Goal: Task Accomplishment & Management: Use online tool/utility

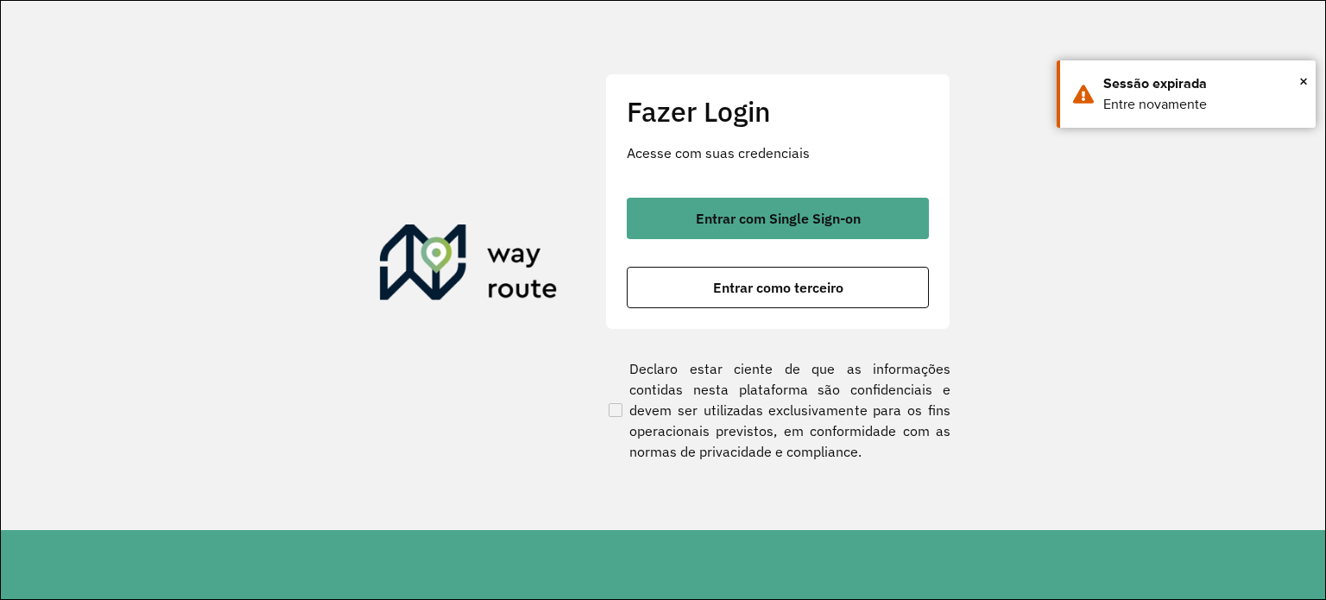
click at [726, 275] on button "Entrar como terceiro" at bounding box center [778, 287] width 302 height 41
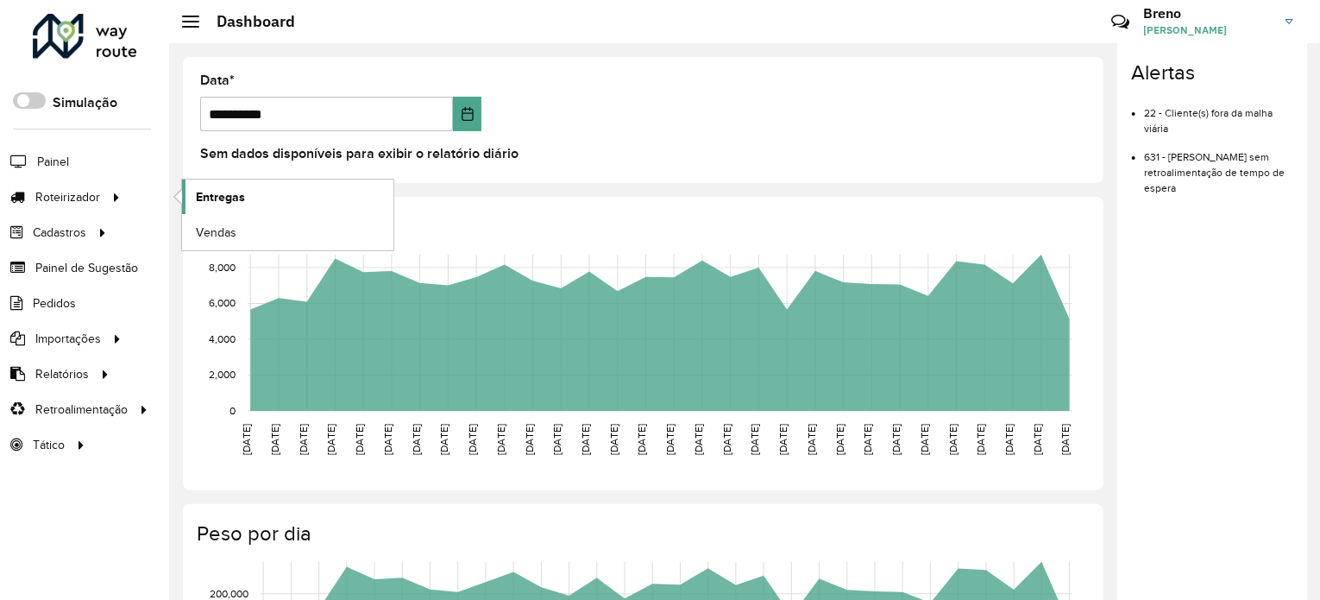
click at [216, 203] on span "Entregas" at bounding box center [220, 197] width 49 height 18
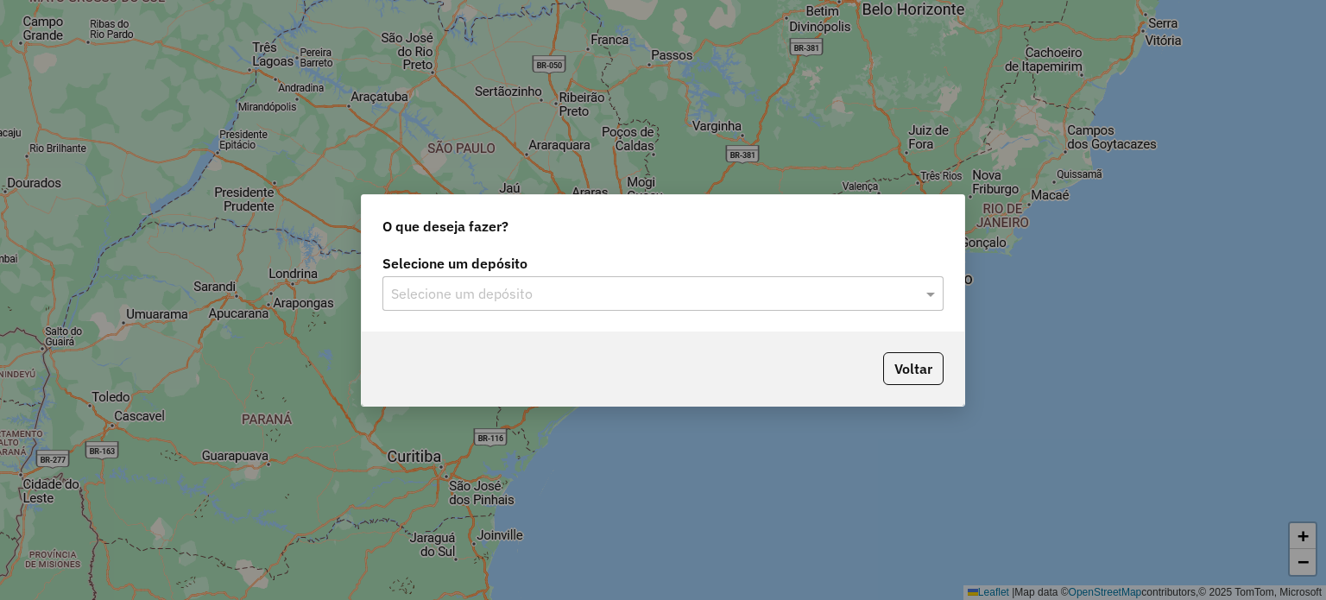
click at [660, 282] on div "Selecione um depósito" at bounding box center [662, 293] width 561 height 35
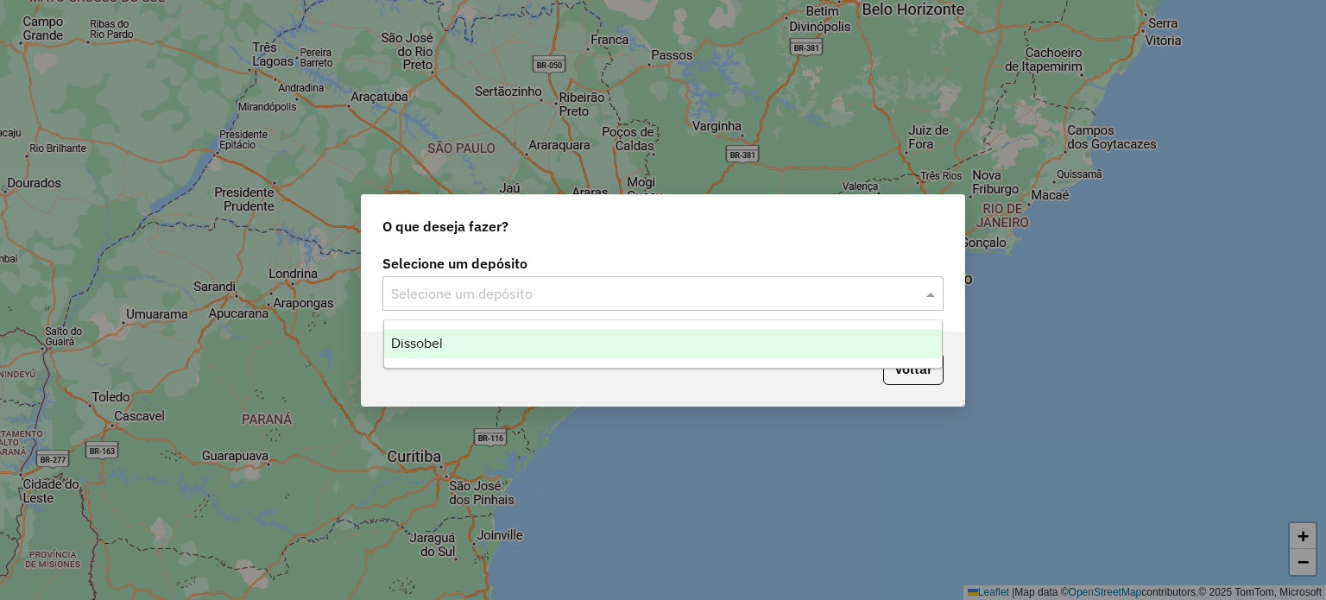
click at [615, 339] on div "Dissobel" at bounding box center [663, 343] width 558 height 29
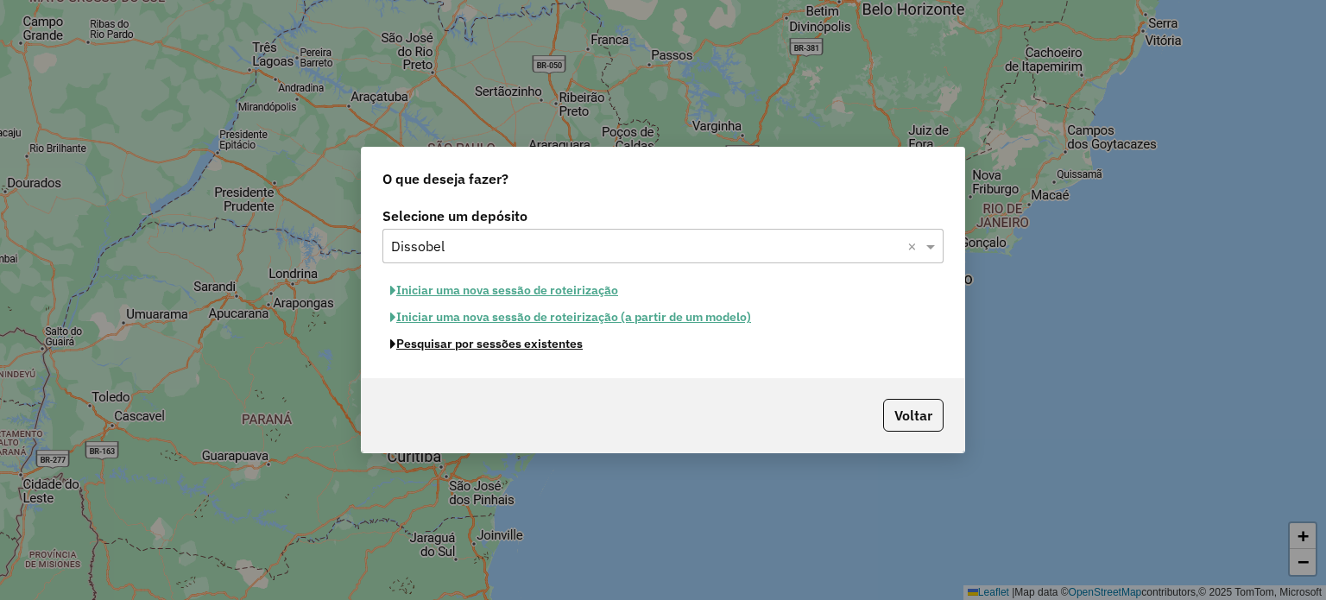
click at [507, 341] on button "Pesquisar por sessões existentes" at bounding box center [486, 344] width 208 height 27
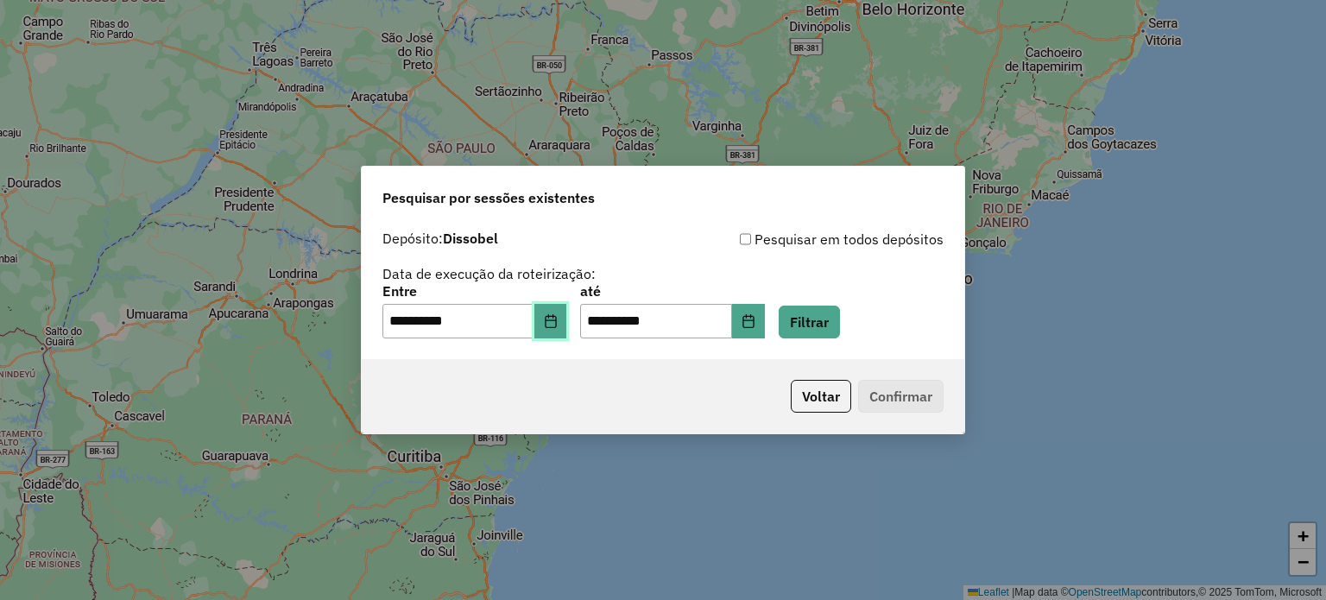
click at [567, 312] on button "Choose Date" at bounding box center [550, 321] width 33 height 35
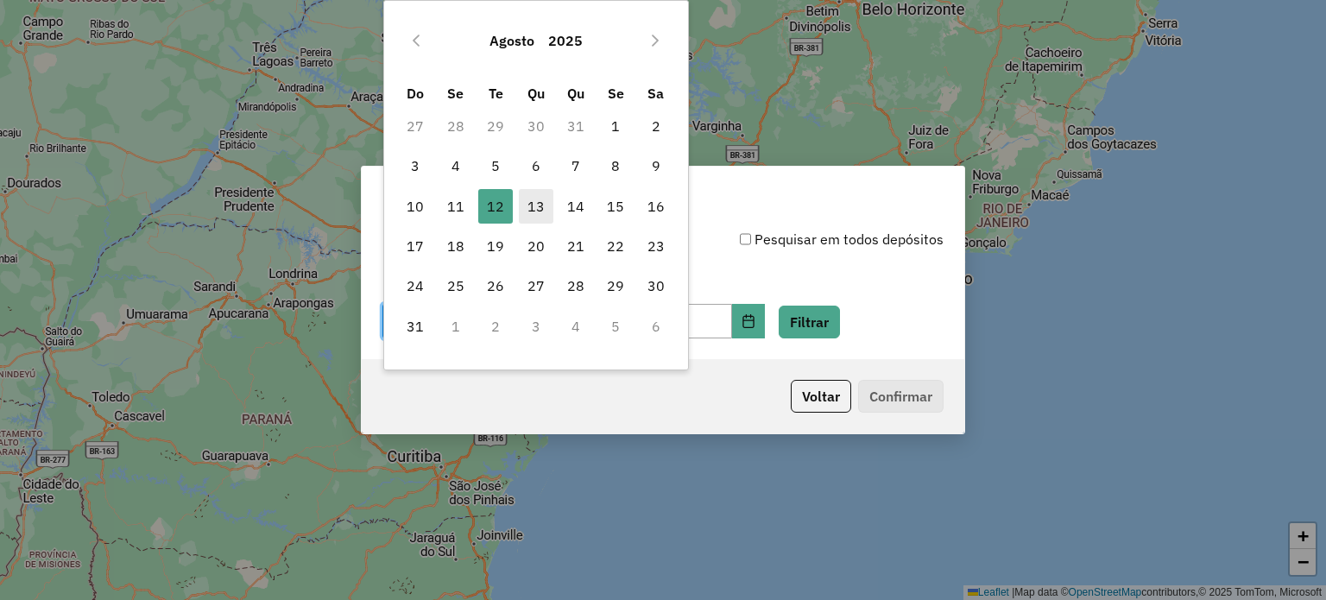
click at [528, 200] on span "13" at bounding box center [536, 206] width 35 height 35
type input "**********"
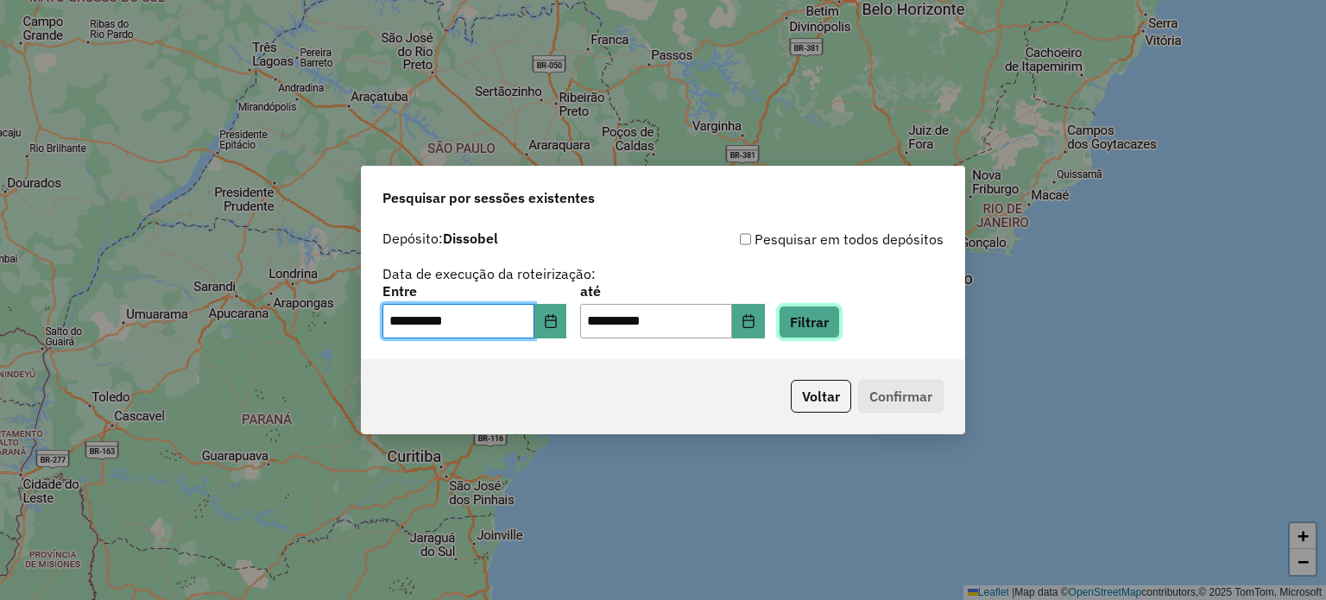
click at [810, 319] on button "Filtrar" at bounding box center [808, 321] width 61 height 33
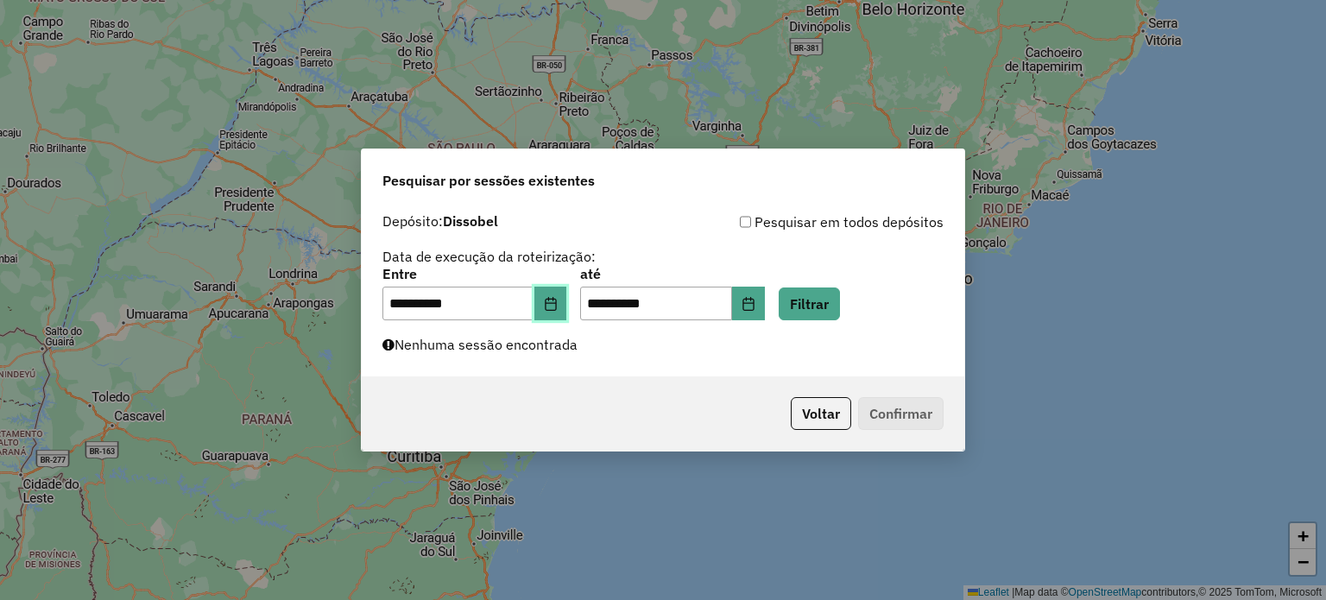
click at [557, 309] on icon "Choose Date" at bounding box center [551, 304] width 14 height 14
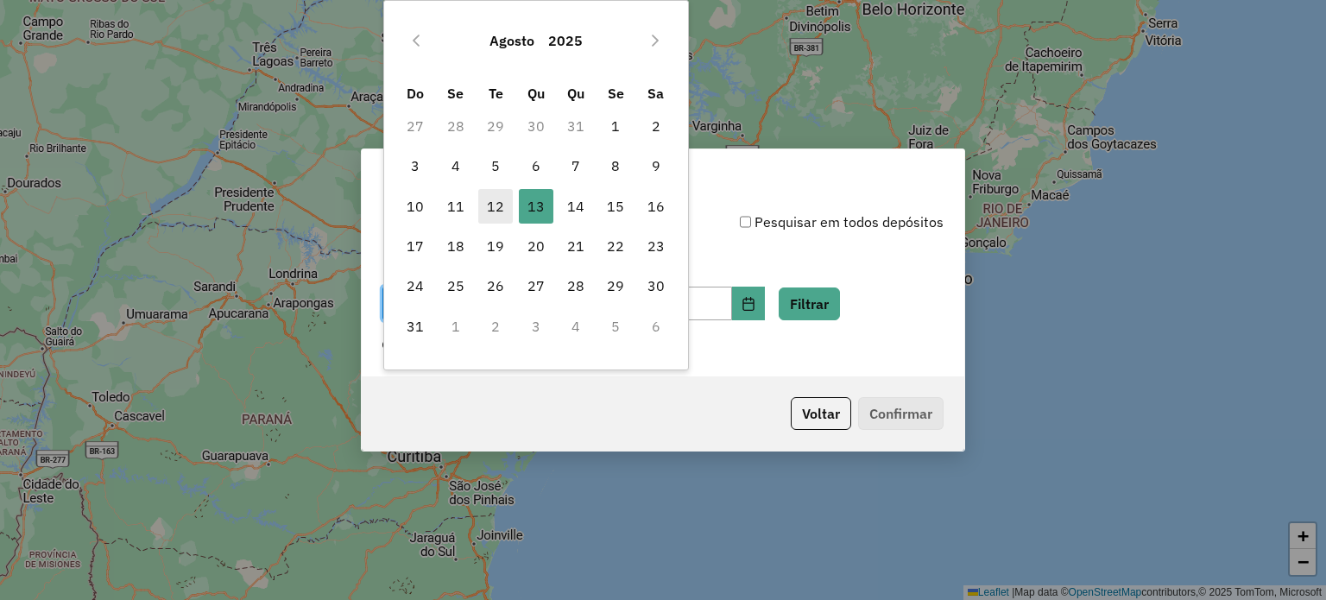
click at [498, 199] on span "12" at bounding box center [495, 206] width 35 height 35
type input "**********"
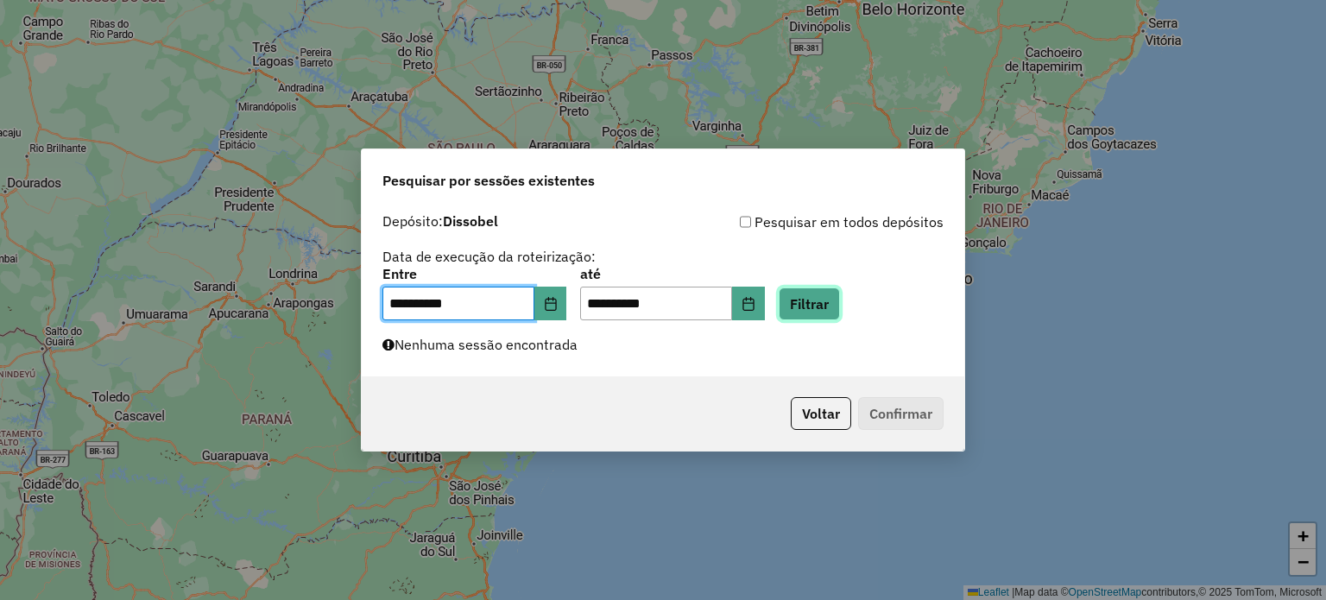
click at [801, 307] on button "Filtrar" at bounding box center [808, 303] width 61 height 33
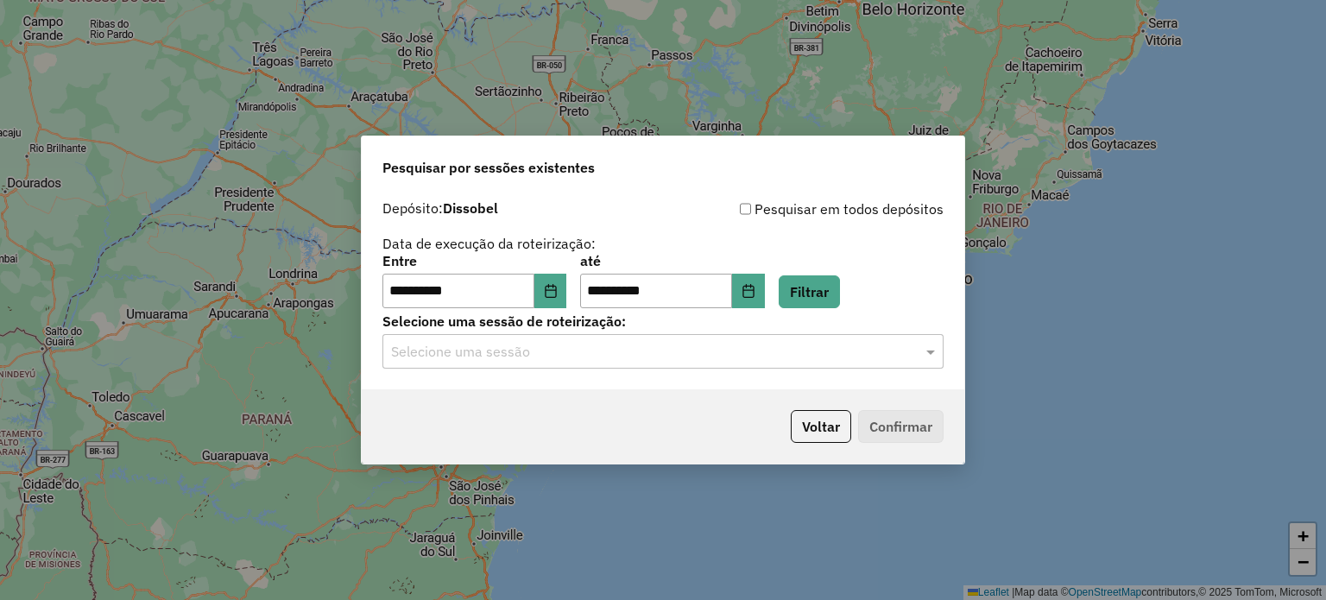
click at [602, 346] on input "text" at bounding box center [645, 352] width 509 height 21
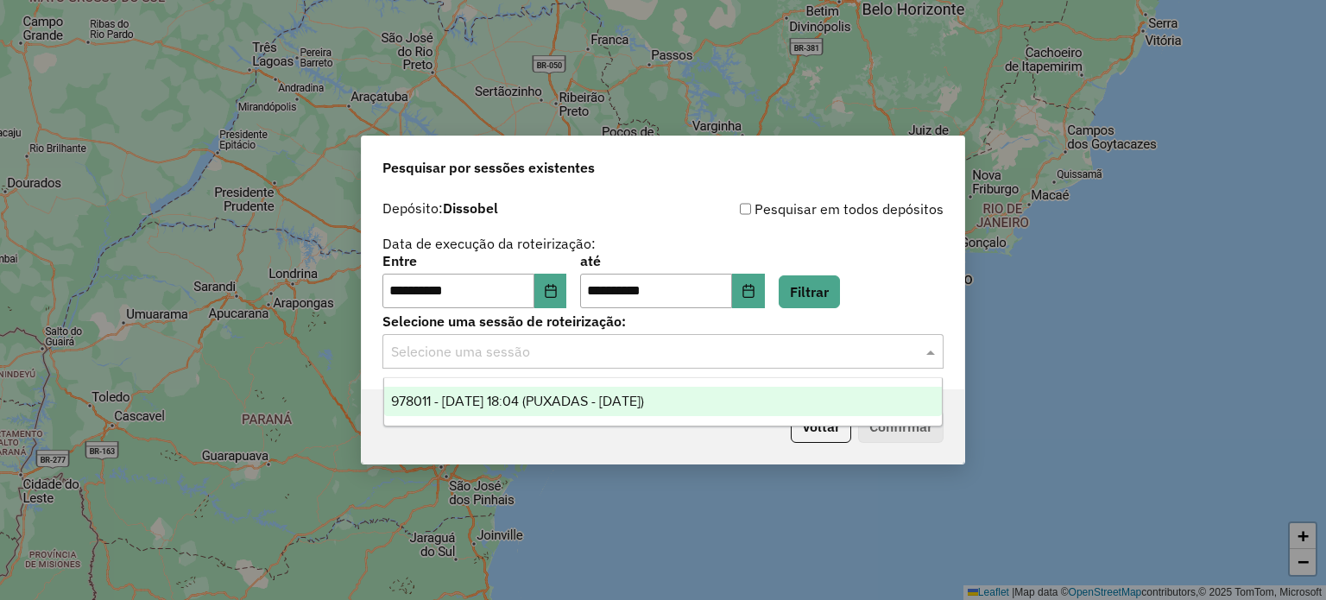
click at [596, 406] on span "978011 - [DATE] 18:04 (PUXADAS - [DATE])" at bounding box center [517, 401] width 253 height 15
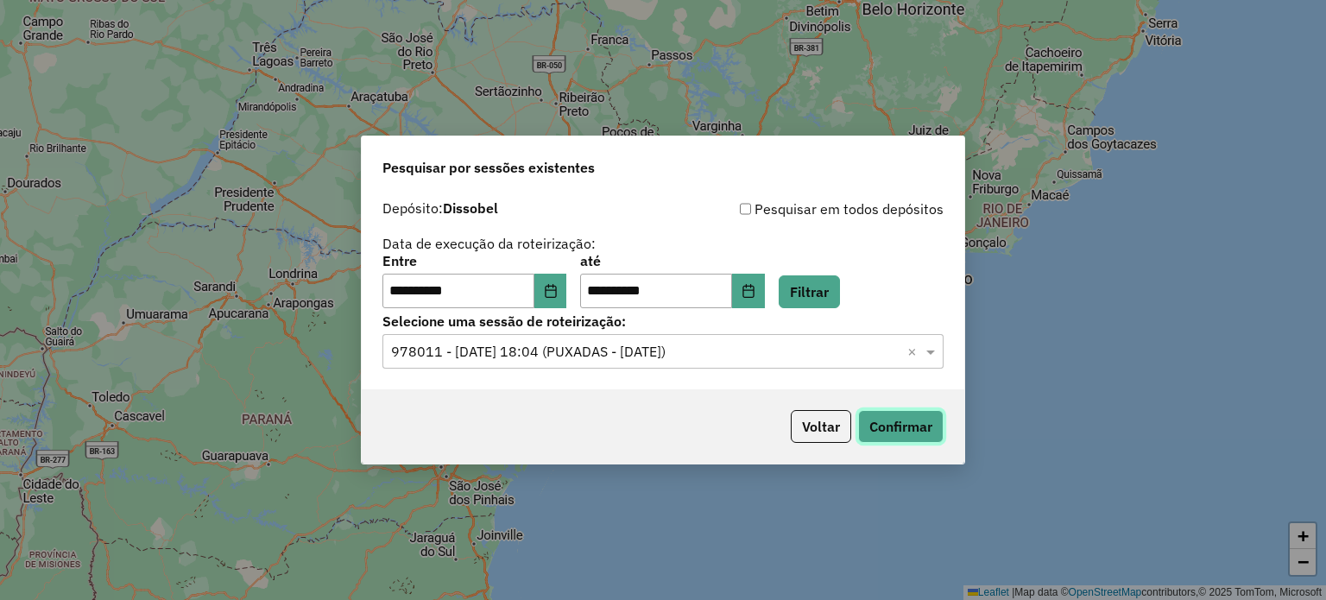
click at [875, 422] on button "Confirmar" at bounding box center [900, 426] width 85 height 33
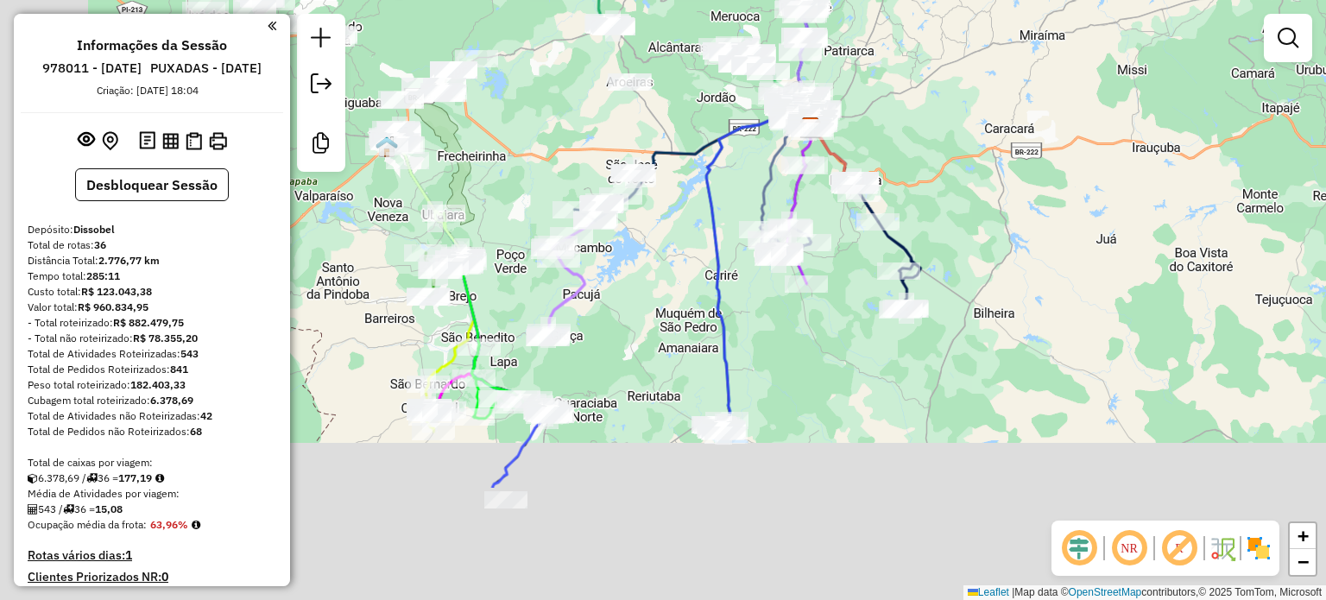
drag, startPoint x: 432, startPoint y: 289, endPoint x: 639, endPoint y: 34, distance: 328.3
click at [639, 34] on div "Janela de atendimento Grade de atendimento Capacidade Transportadoras Veículos …" at bounding box center [663, 300] width 1326 height 600
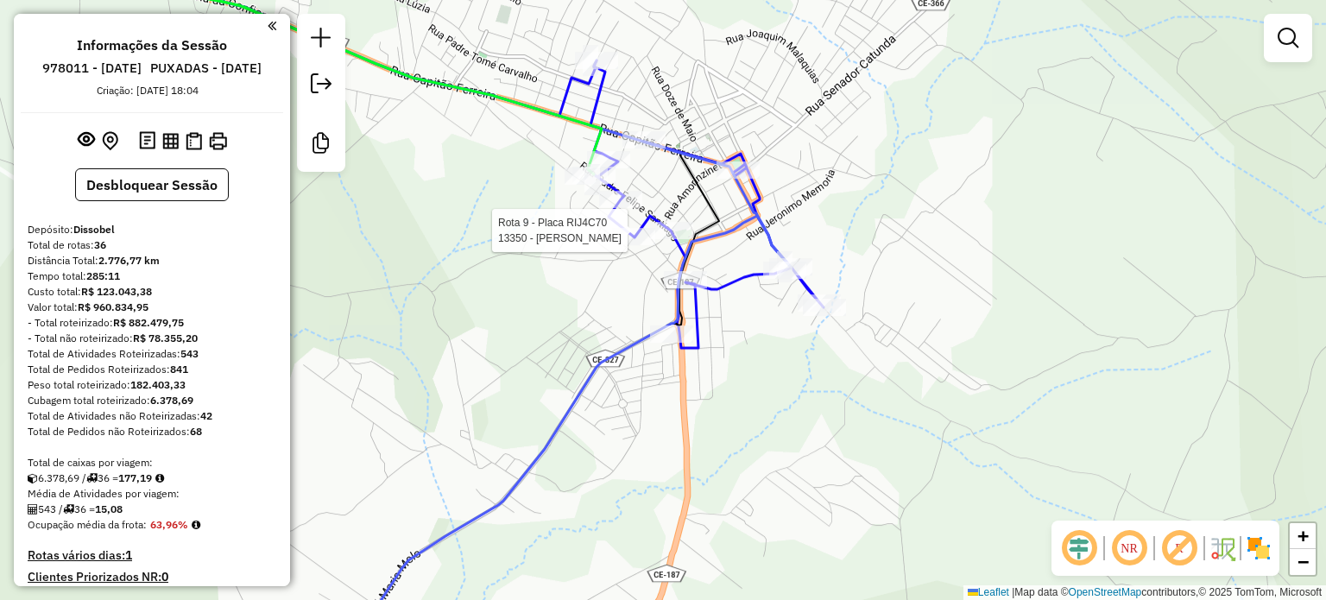
select select "**********"
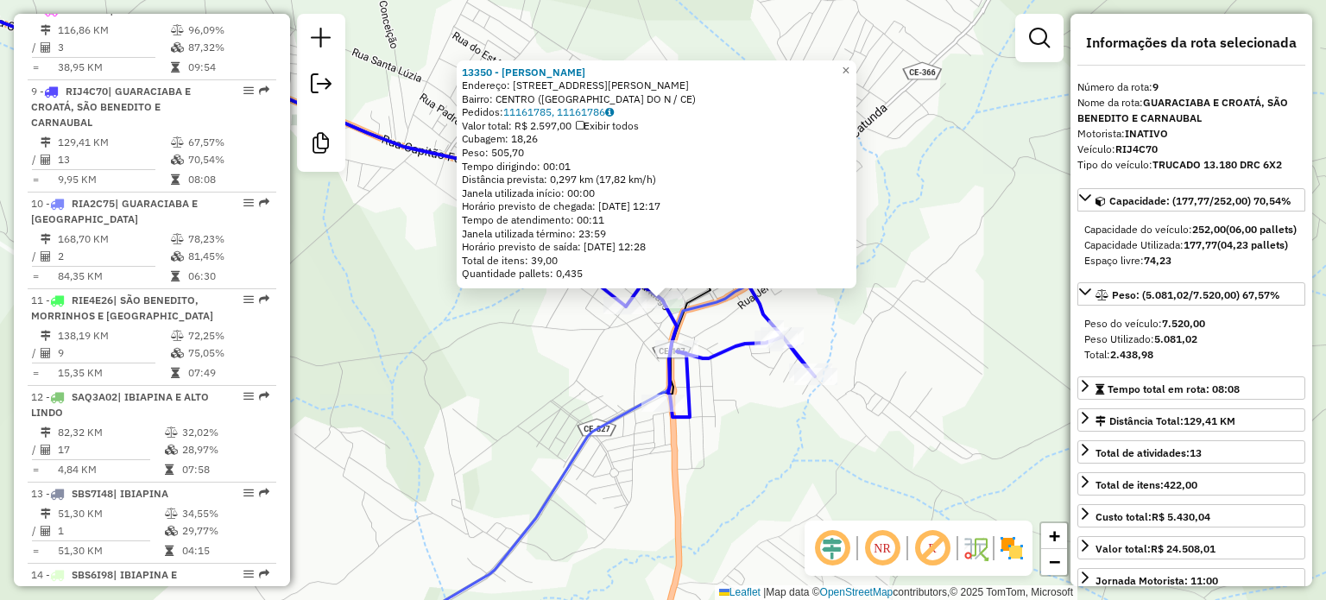
scroll to position [1432, 0]
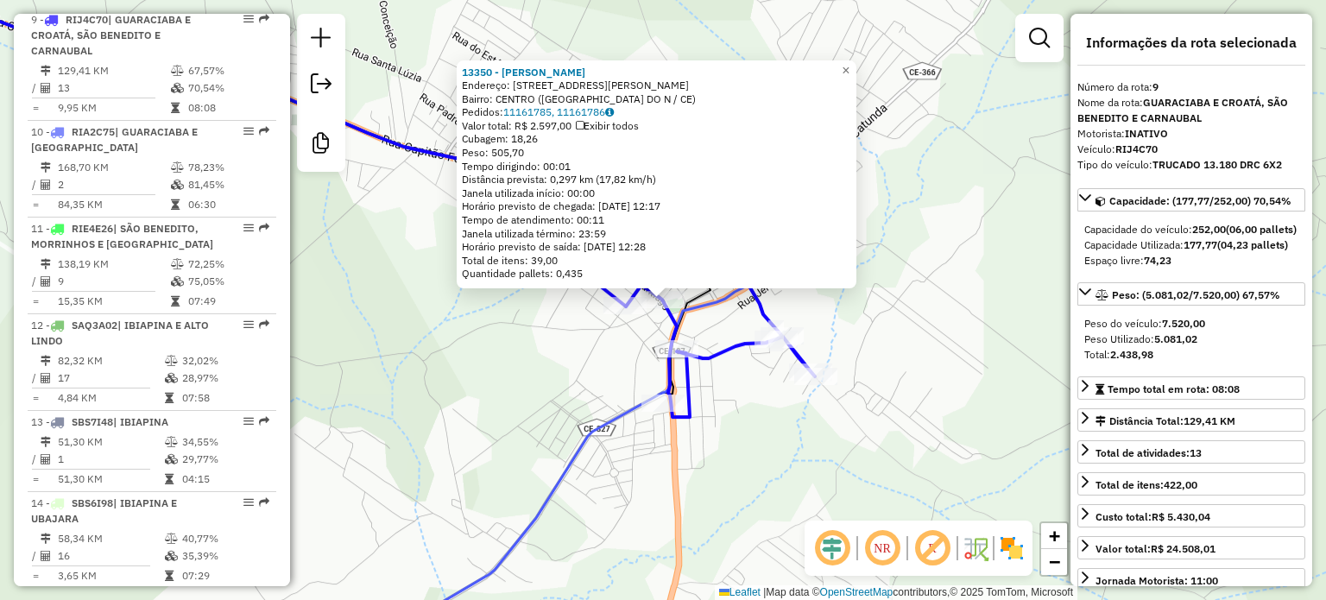
click at [589, 343] on div "13350 - ANTONIO MAURICIO FER Endereço: R MAESTRO VICENTE MARQUES 500 Bairro: CE…" at bounding box center [663, 300] width 1326 height 600
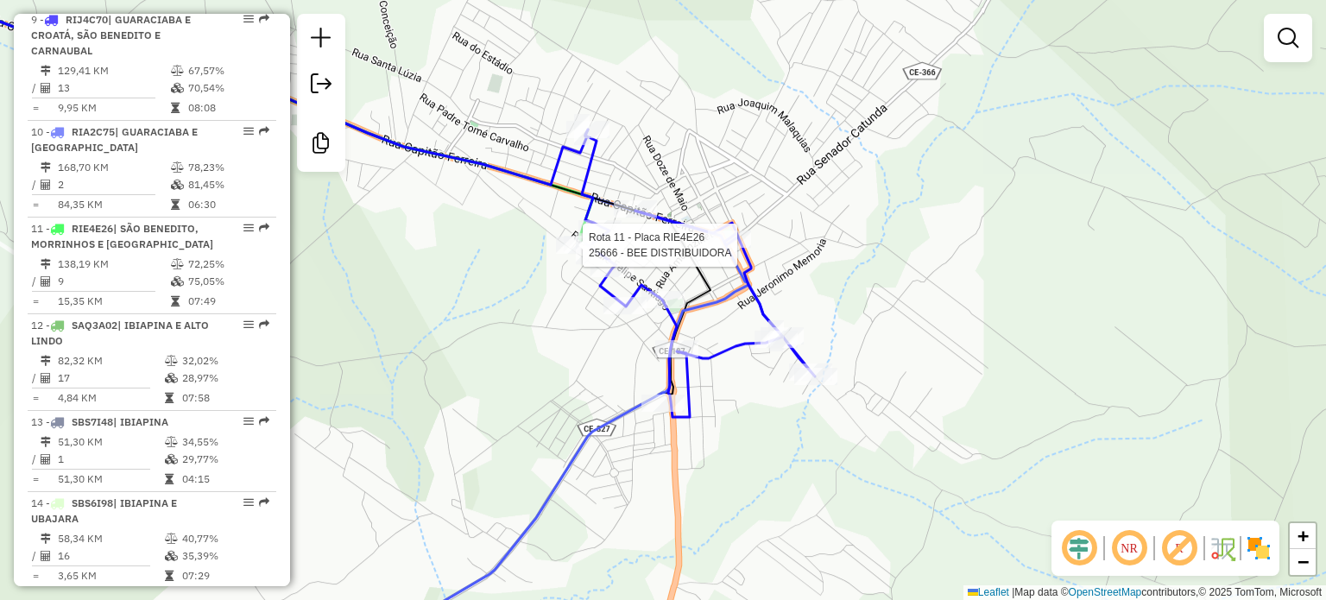
select select "**********"
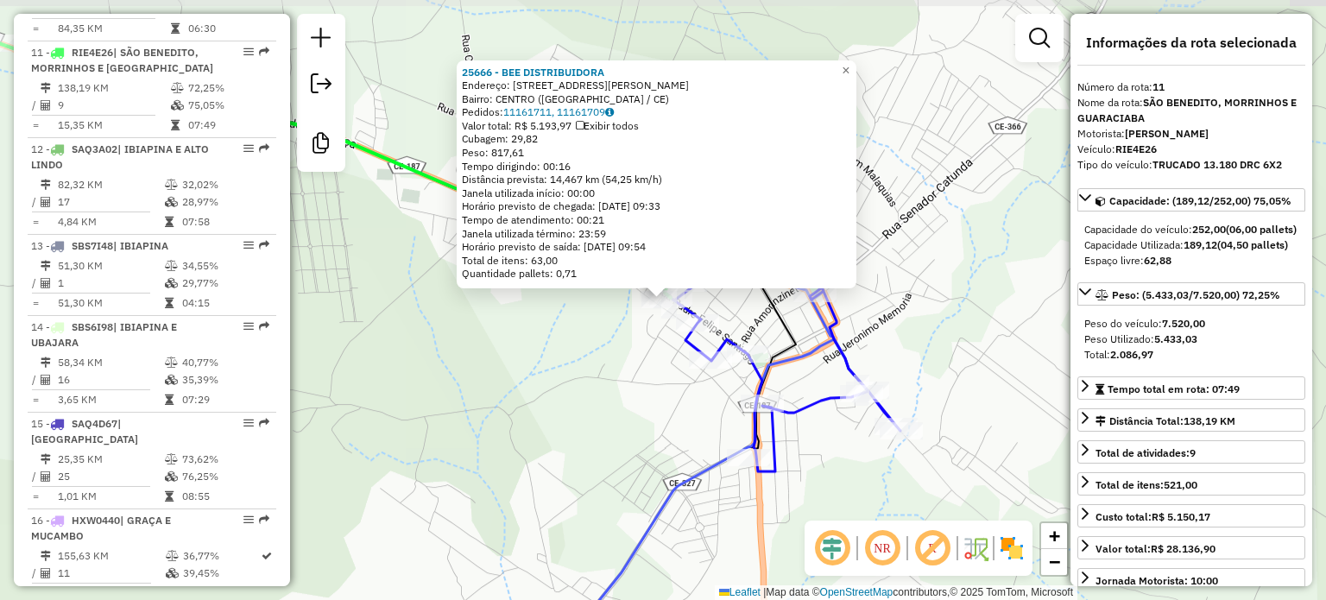
scroll to position [1640, 0]
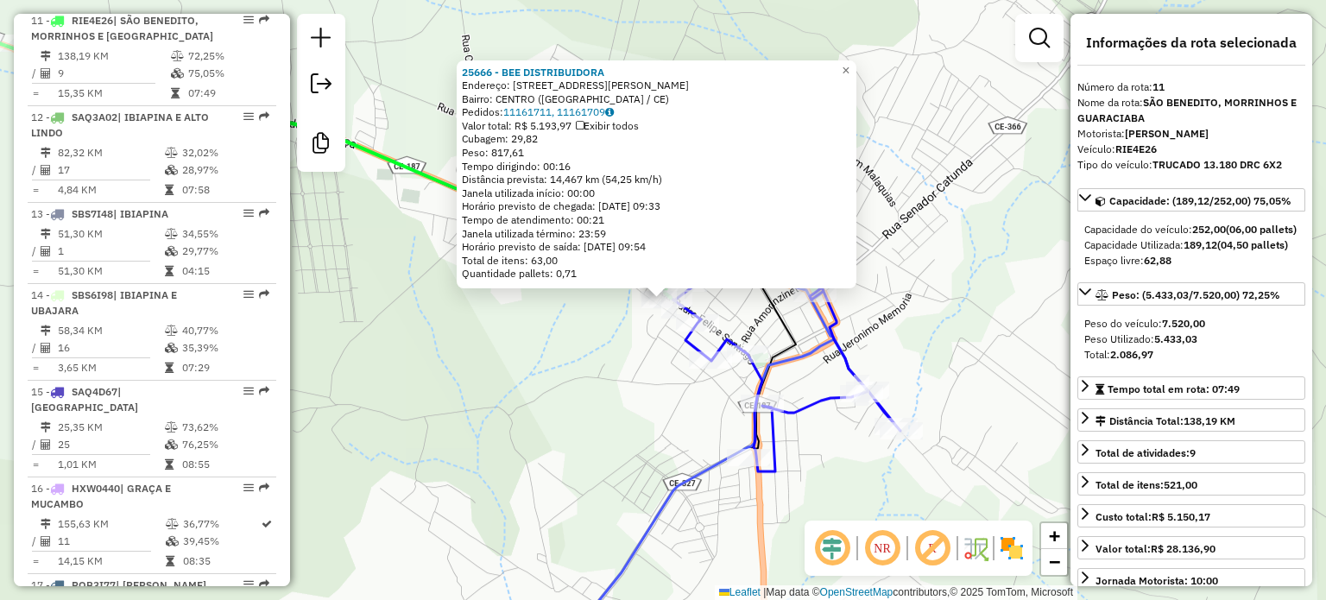
click at [547, 359] on div "25666 - BEE DISTRIBUIDORA Endereço: RUA PADRE FELIPE SANTIAGO 517 Bairro: CENTR…" at bounding box center [663, 300] width 1326 height 600
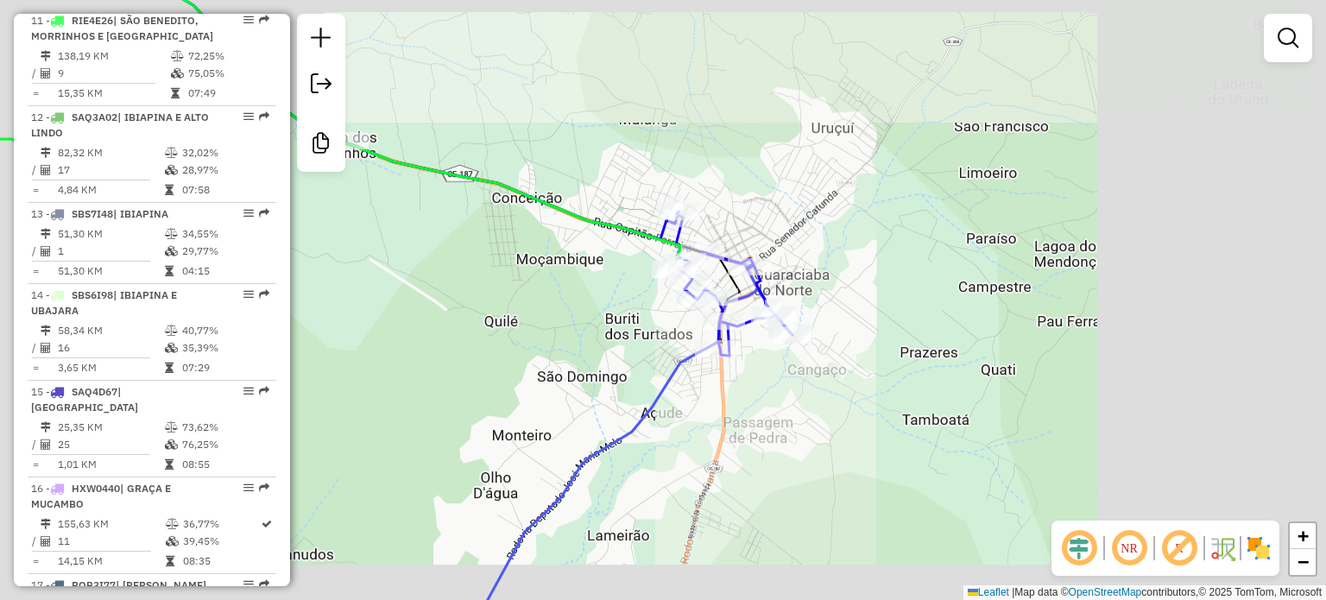
drag, startPoint x: 853, startPoint y: 219, endPoint x: 952, endPoint y: 218, distance: 99.2
click at [942, 219] on div "Janela de atendimento Grade de atendimento Capacidade Transportadoras Veículos …" at bounding box center [663, 300] width 1326 height 600
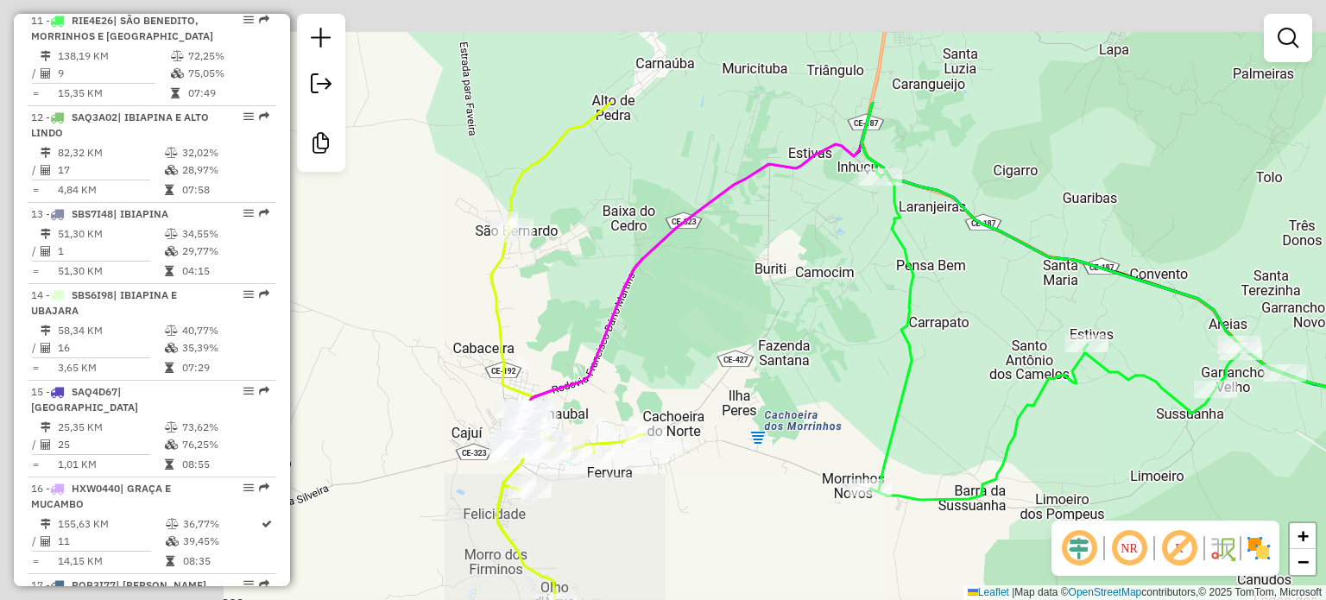
drag, startPoint x: 608, startPoint y: 172, endPoint x: 977, endPoint y: 322, distance: 398.7
click at [1038, 325] on div "Janela de atendimento Grade de atendimento Capacidade Transportadoras Veículos …" at bounding box center [663, 300] width 1326 height 600
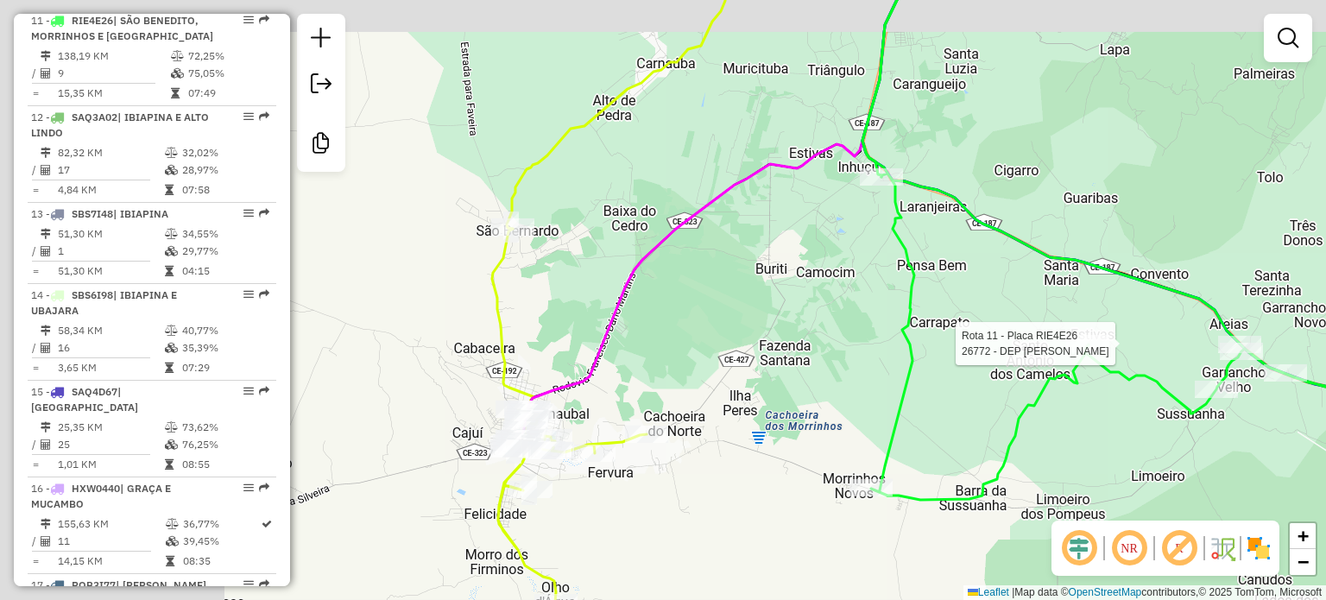
click at [863, 302] on div "Rota 11 - Placa RIE4E26 26772 - DEP EMANUEL Janela de atendimento Grade de aten…" at bounding box center [663, 300] width 1326 height 600
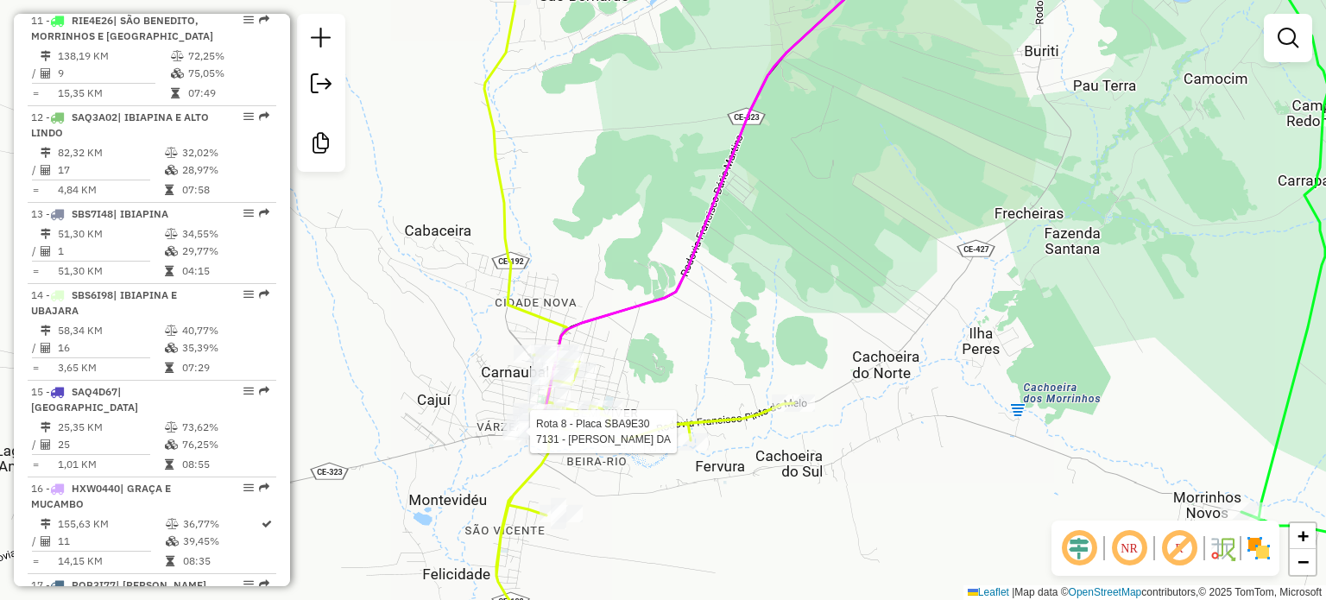
select select "**********"
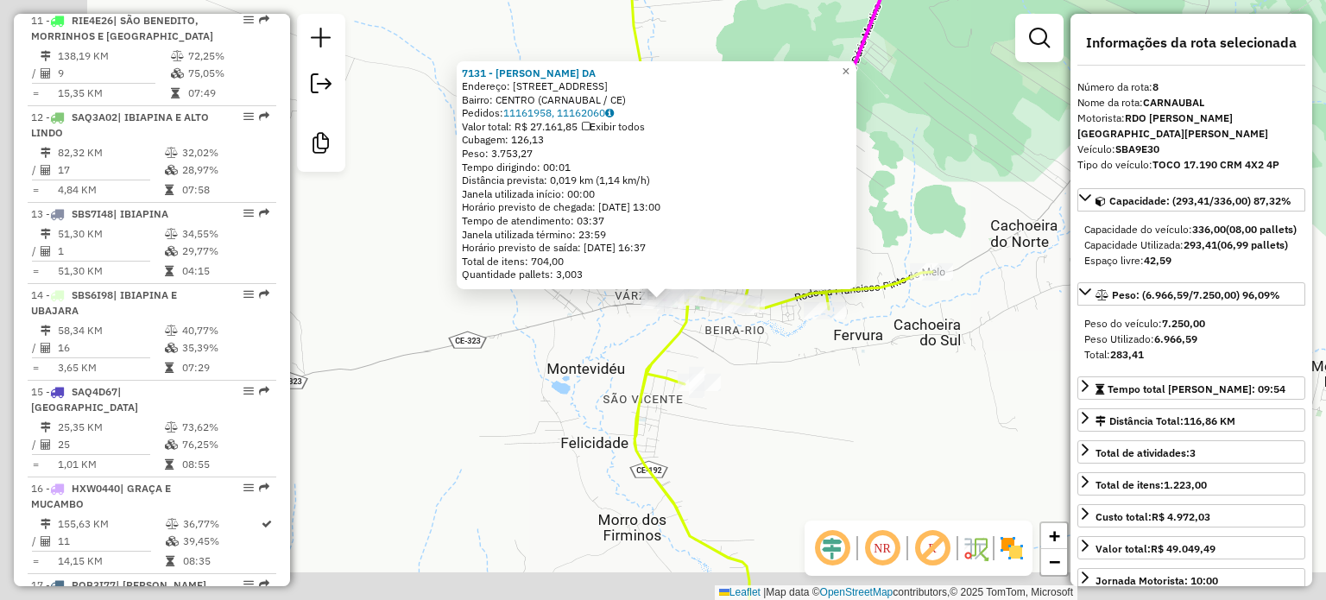
scroll to position [1350, 0]
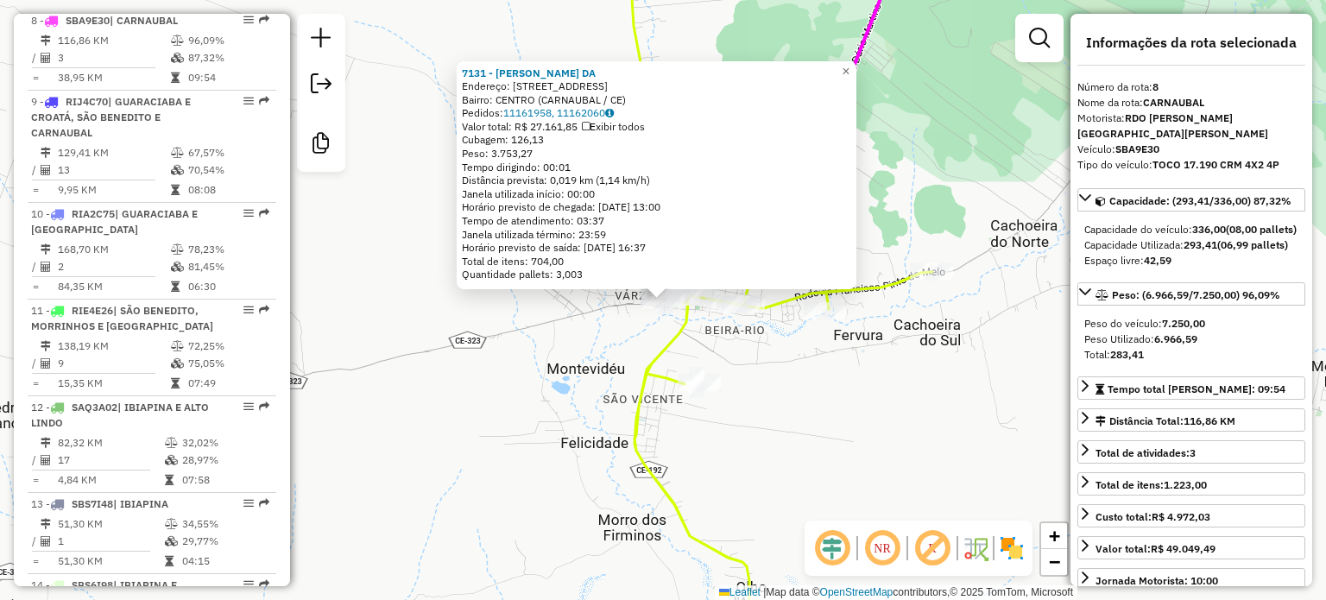
click at [534, 429] on div "7131 - REGINALDO RIBEIRO DA Endereço: R MAJOR FELINTO 512 Bairro: CENTRO (CARNA…" at bounding box center [663, 300] width 1326 height 600
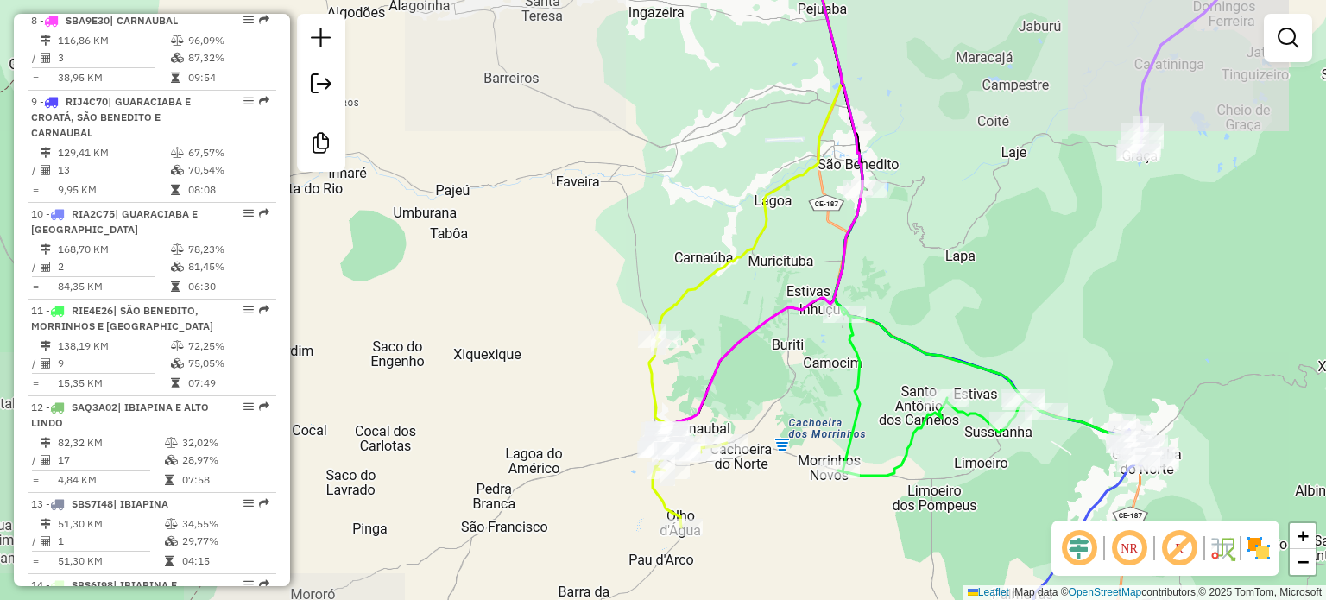
drag, startPoint x: 768, startPoint y: 394, endPoint x: 549, endPoint y: 593, distance: 296.3
click at [554, 599] on html "Aguarde... Pop-up bloqueado! Seu navegador bloqueou automáticamente a abertura …" at bounding box center [663, 300] width 1326 height 600
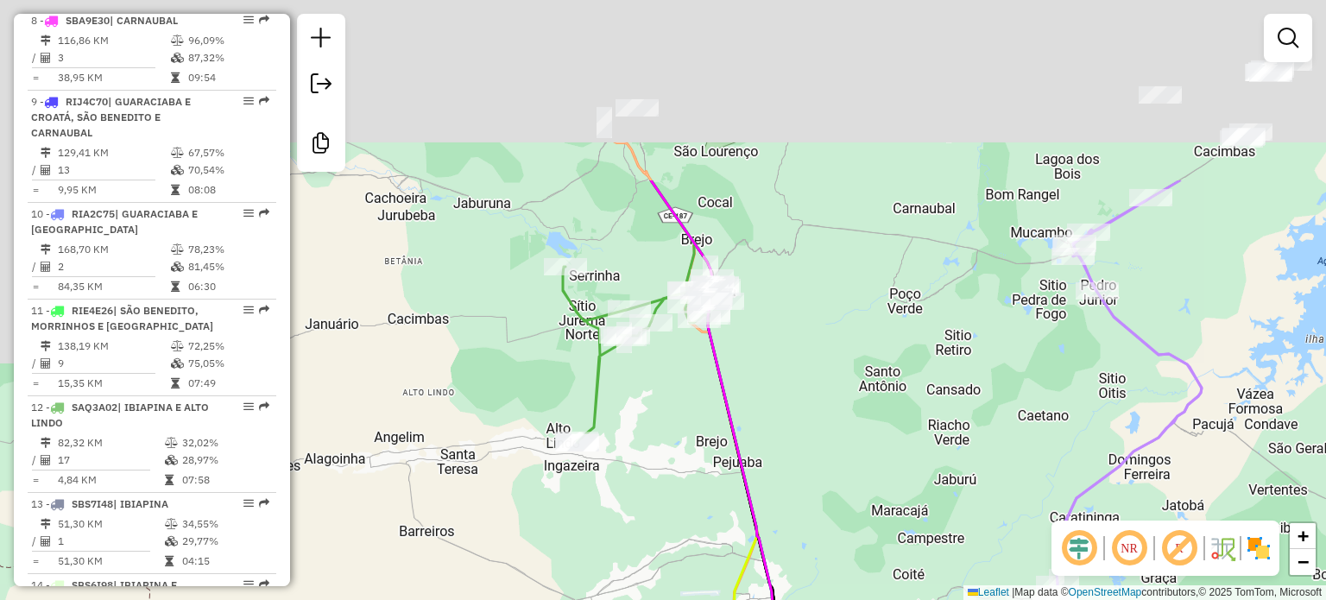
drag, startPoint x: 633, startPoint y: 525, endPoint x: 640, endPoint y: 538, distance: 14.7
click at [640, 538] on div "Rota 7 - Placa SAR6B47 26403 - GR DISTRIBUIDORA Janela de atendimento Grade de …" at bounding box center [663, 300] width 1326 height 600
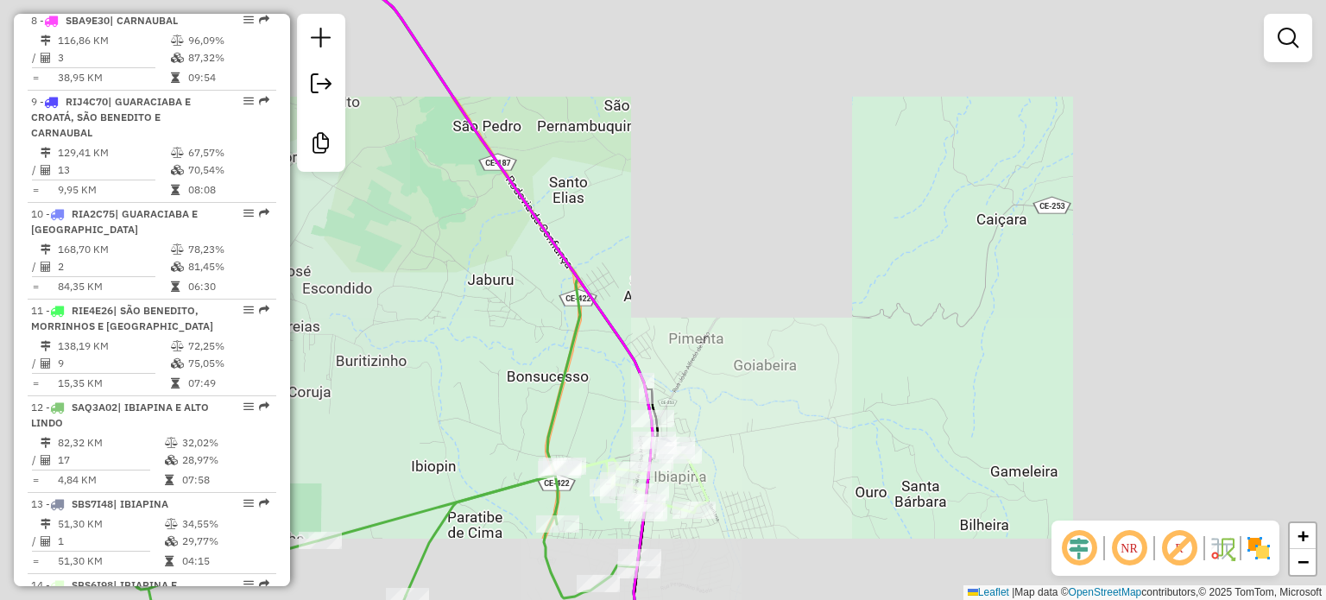
drag, startPoint x: 744, startPoint y: 242, endPoint x: 862, endPoint y: 419, distance: 212.8
click at [876, 438] on div "Rota 7 - Placa SAR6B47 26403 - GR DISTRIBUIDORA Janela de atendimento Grade de …" at bounding box center [663, 300] width 1326 height 600
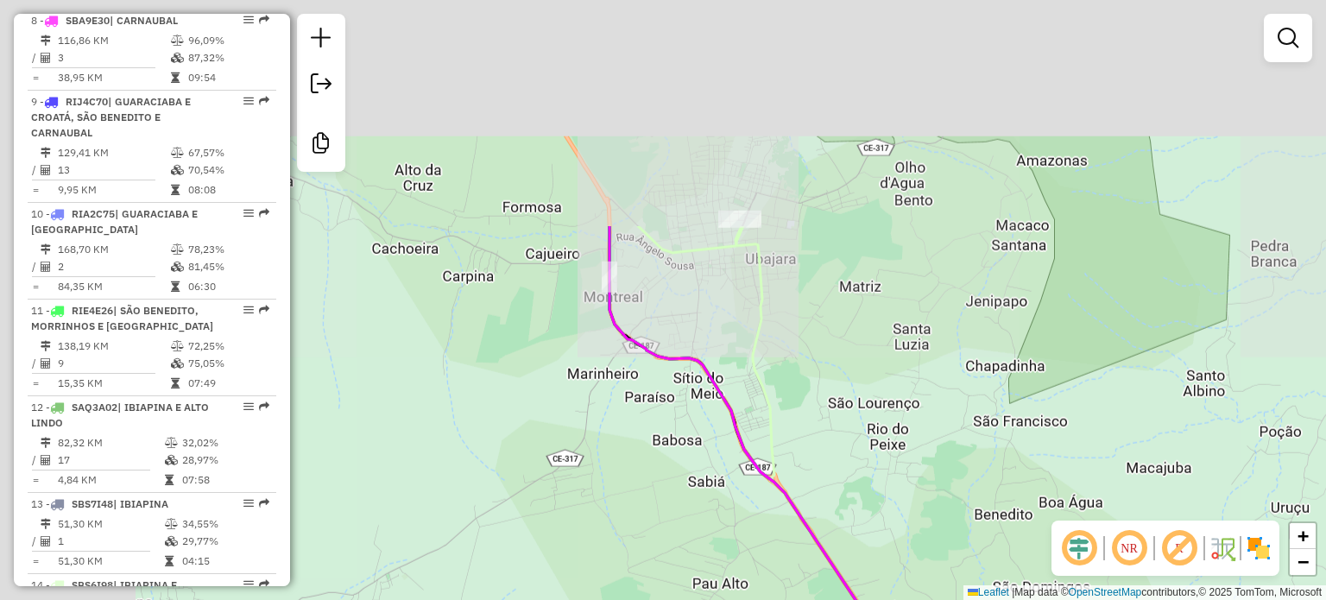
drag, startPoint x: 964, startPoint y: 545, endPoint x: 800, endPoint y: 364, distance: 244.4
click at [978, 561] on div "Rota 7 - Placa SAR6B47 26403 - GR DISTRIBUIDORA Janela de atendimento Grade de …" at bounding box center [663, 300] width 1326 height 600
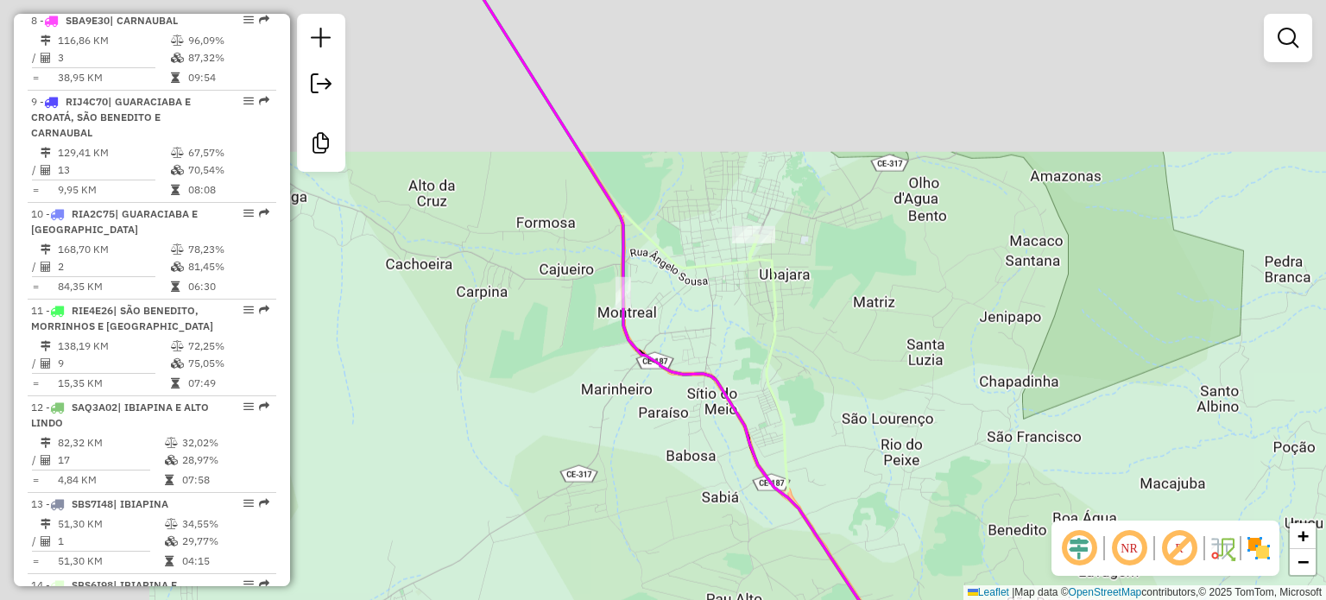
drag, startPoint x: 897, startPoint y: 505, endPoint x: 904, endPoint y: 513, distance: 11.1
click at [905, 519] on div "Rota 7 - Placa SAR6B47 26403 - GR DISTRIBUIDORA Janela de atendimento Grade de …" at bounding box center [663, 300] width 1326 height 600
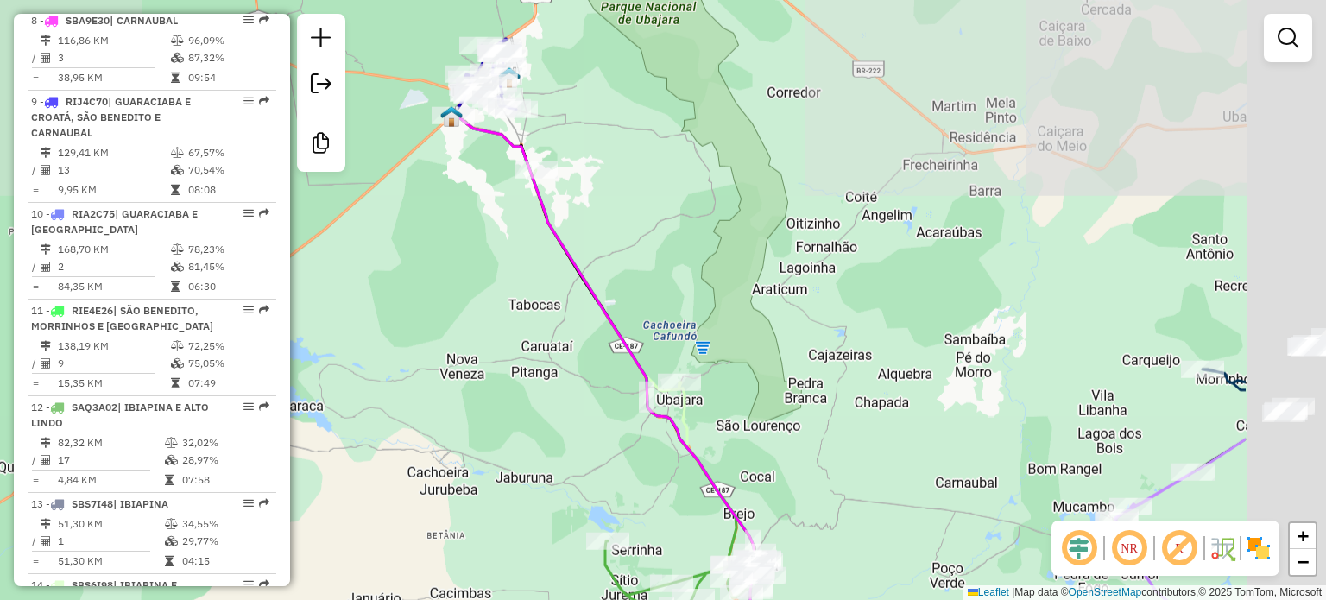
drag, startPoint x: 1074, startPoint y: 461, endPoint x: 859, endPoint y: 407, distance: 221.4
click at [859, 407] on div "Rota 7 - Placa SAR6B47 26403 - GR DISTRIBUIDORA Janela de atendimento Grade de …" at bounding box center [663, 300] width 1326 height 600
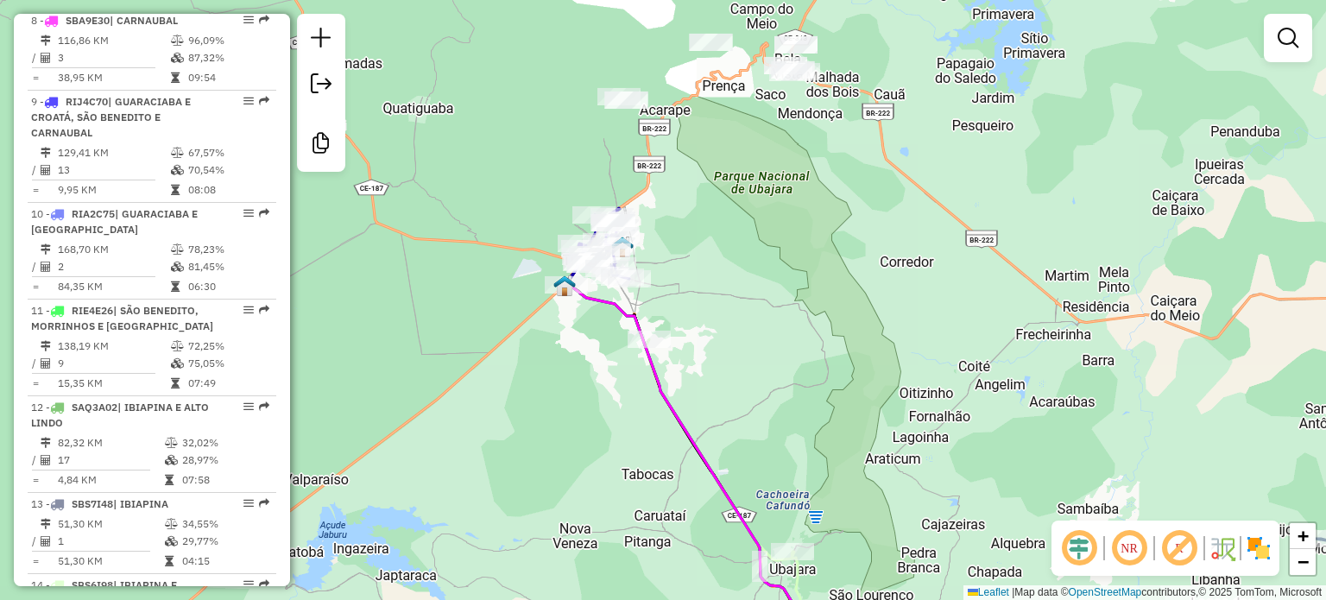
drag, startPoint x: 585, startPoint y: 291, endPoint x: 603, endPoint y: 318, distance: 32.3
click at [603, 318] on div "Rota 7 - Placa SAR6B47 26403 - GR DISTRIBUIDORA Janela de atendimento Grade de …" at bounding box center [663, 300] width 1326 height 600
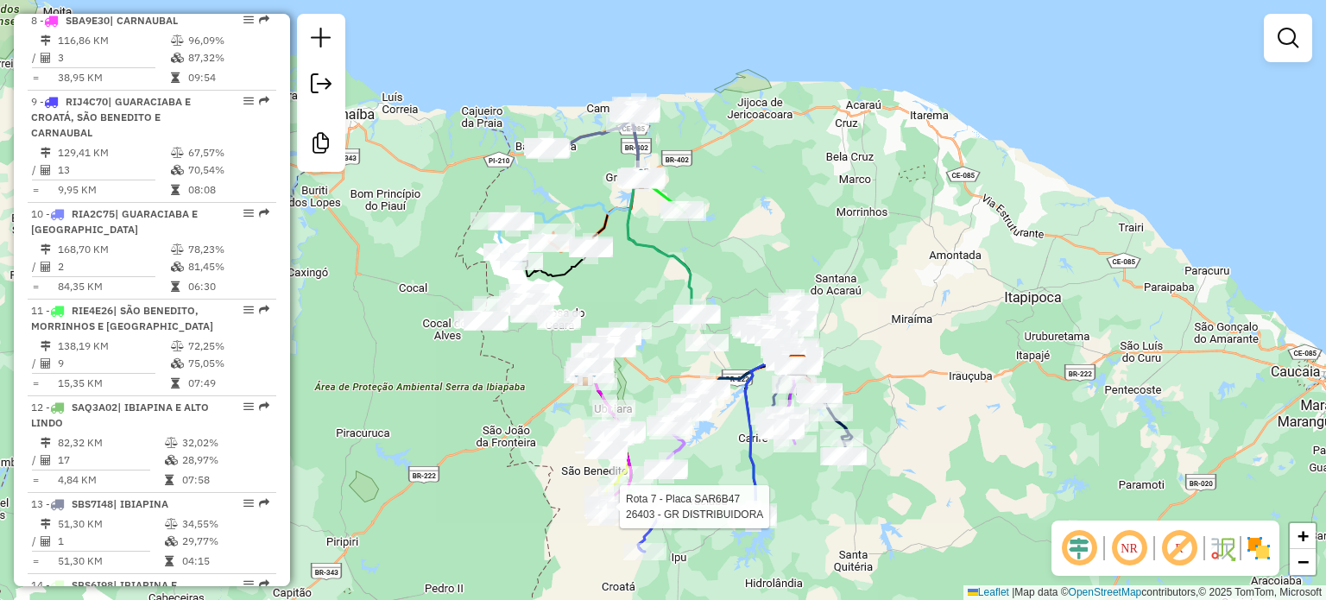
drag, startPoint x: 651, startPoint y: 356, endPoint x: 601, endPoint y: 266, distance: 103.1
click at [609, 250] on div "Rota 7 - Placa SAR6B47 26403 - GR DISTRIBUIDORA Janela de atendimento Grade de …" at bounding box center [663, 300] width 1326 height 600
